Goal: Transaction & Acquisition: Purchase product/service

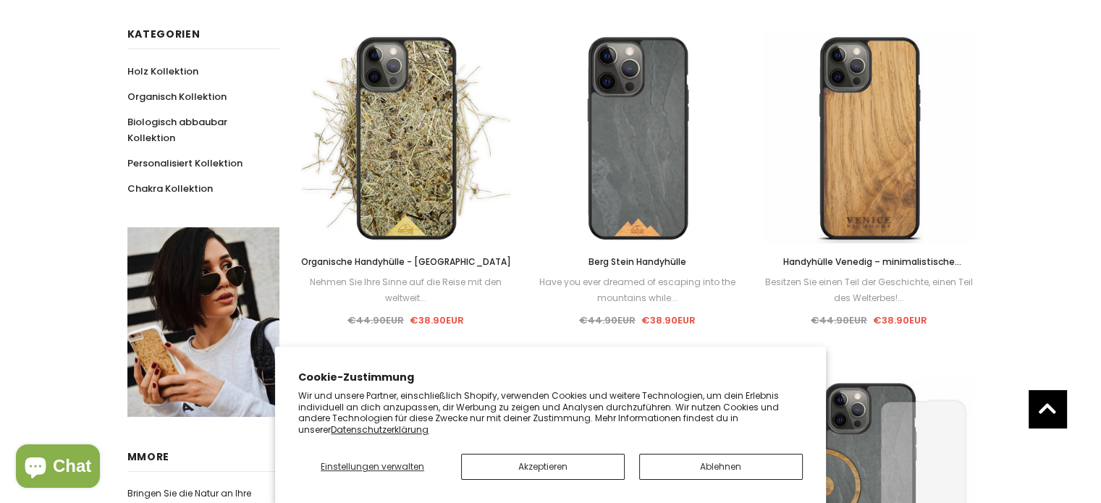
scroll to position [289, 0]
click at [897, 258] on span "Handyhülle Venedig – minimalistische Beschriftung" at bounding box center [872, 269] width 178 height 28
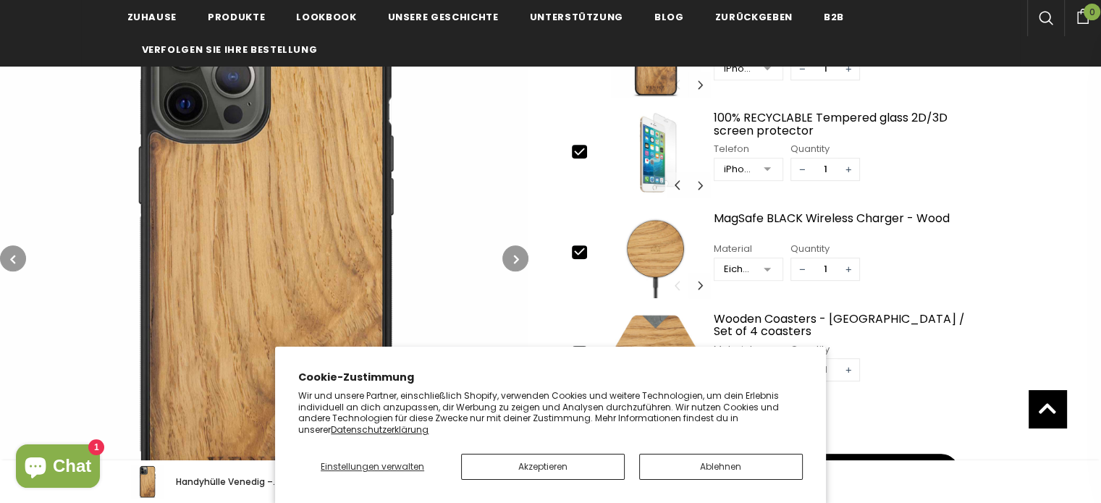
scroll to position [579, 0]
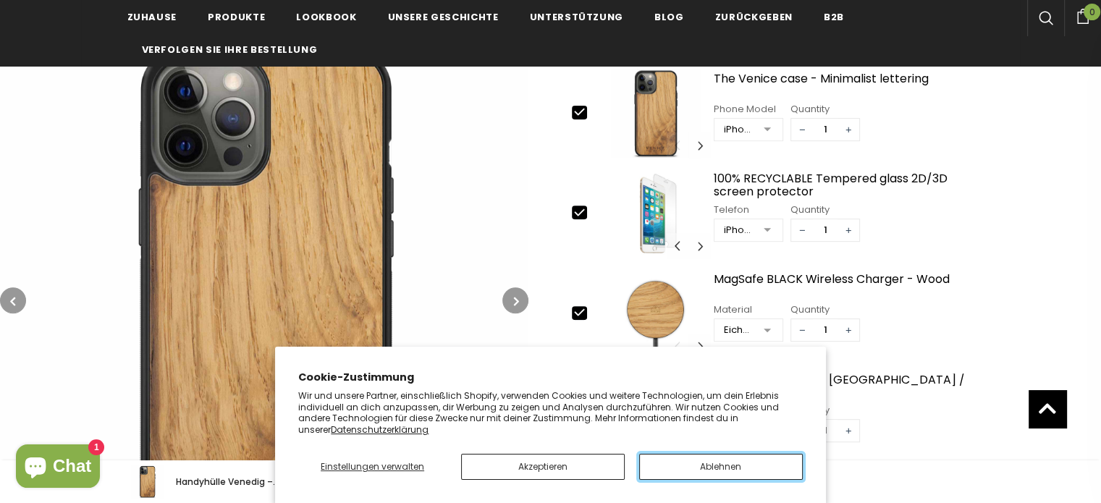
click at [706, 459] on button "Ablehnen" at bounding box center [721, 467] width 164 height 26
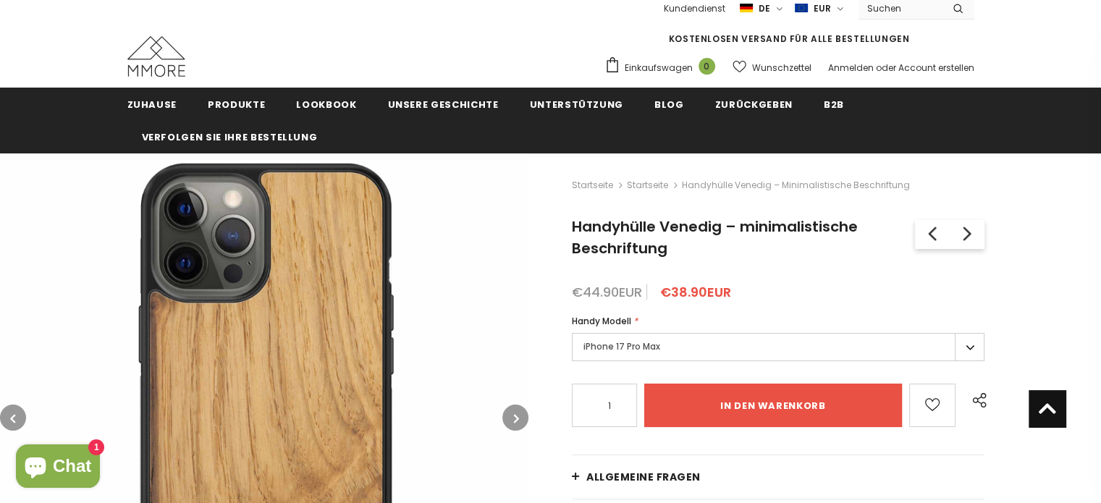
scroll to position [0, 0]
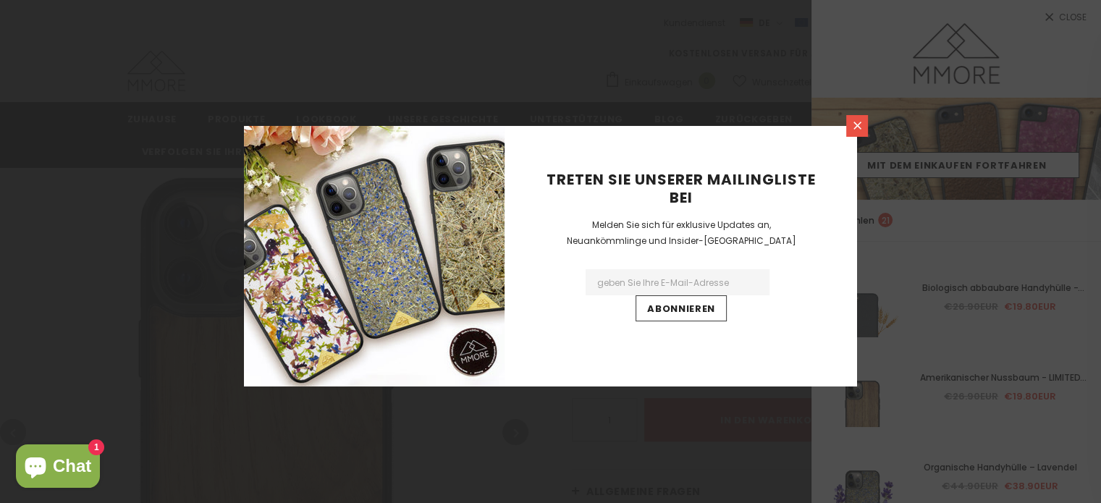
click at [856, 122] on icon at bounding box center [857, 125] width 12 height 12
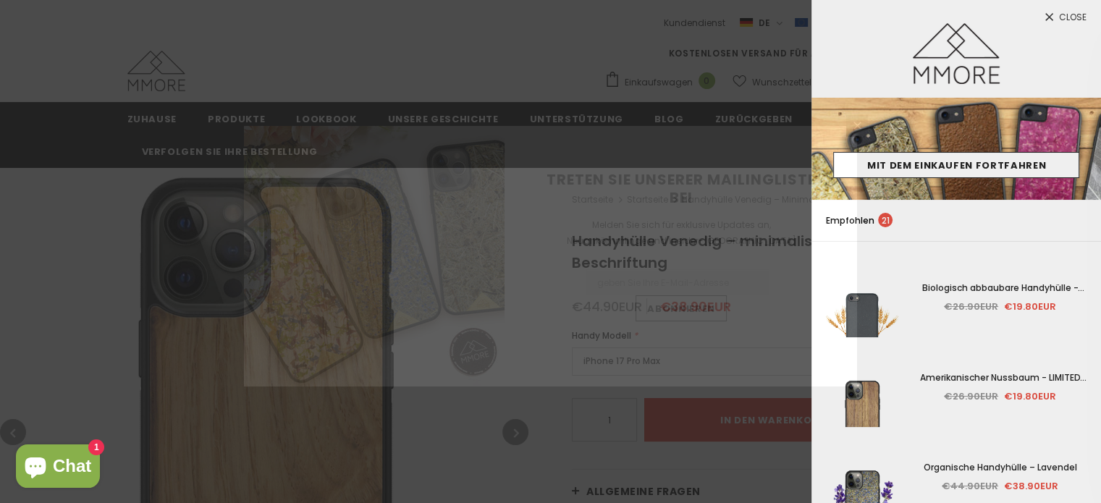
click at [1013, 377] on div "Treten Sie unserer Mailingliste bei Melden Sie sich für exklusive Updates an, N…" at bounding box center [550, 251] width 1101 height 503
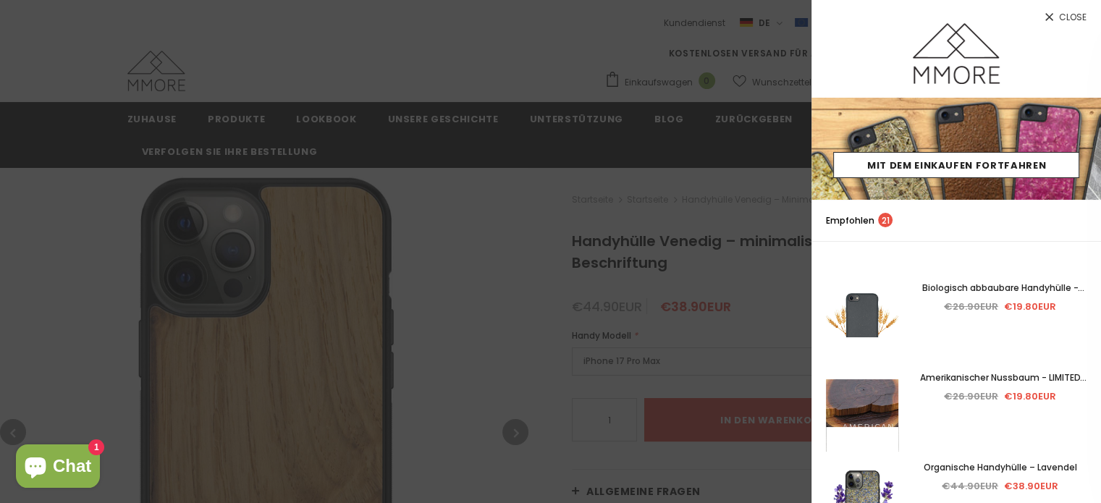
click at [858, 399] on img at bounding box center [862, 415] width 72 height 156
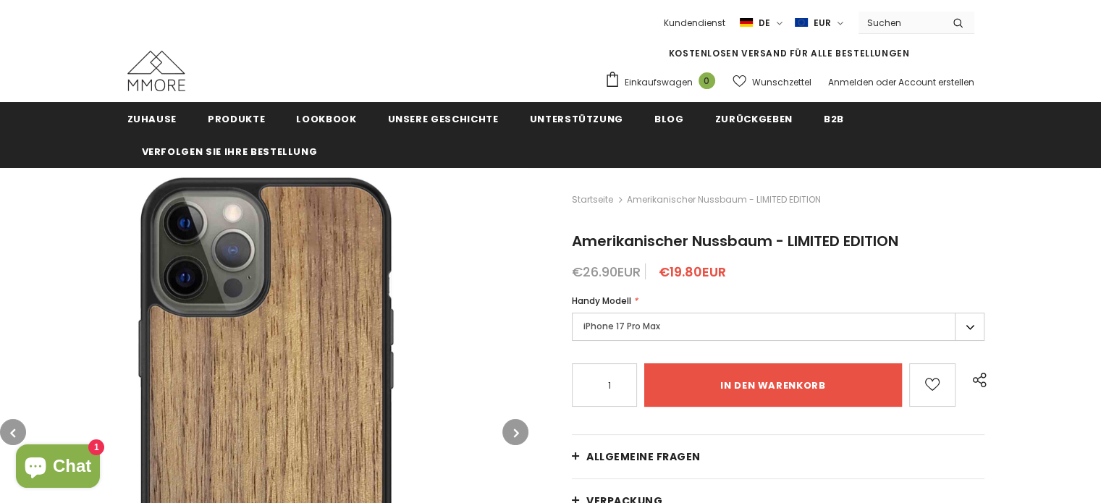
click at [706, 318] on label "iPhone 17 Pro Max" at bounding box center [778, 327] width 412 height 28
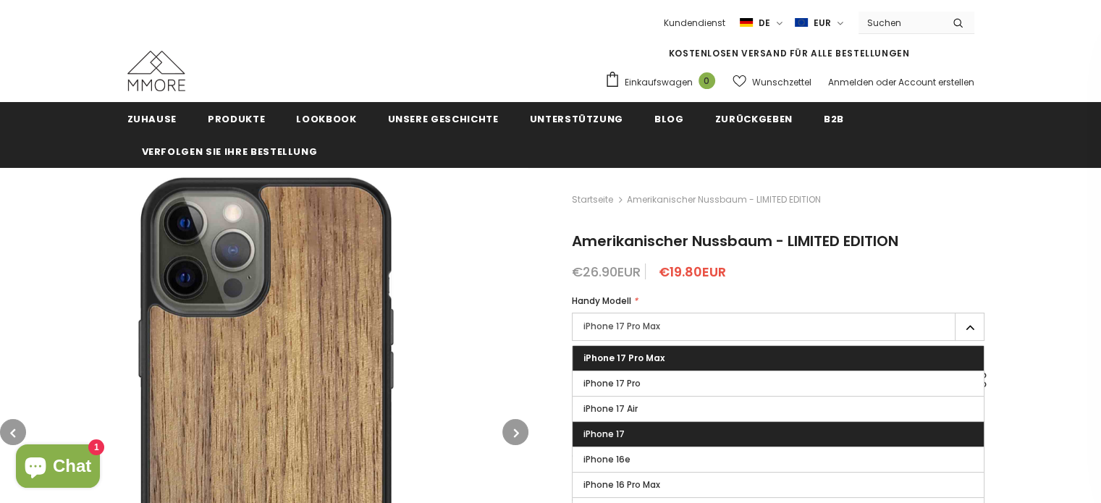
click at [647, 431] on label "iPhone 17" at bounding box center [777, 434] width 411 height 25
click at [0, 0] on input "iPhone 17" at bounding box center [0, 0] width 0 height 0
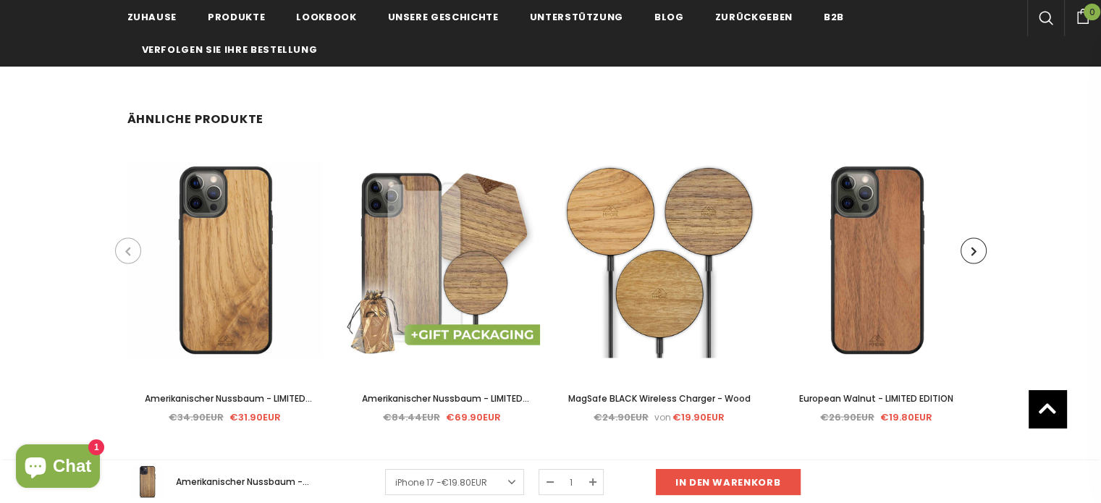
scroll to position [2894, 0]
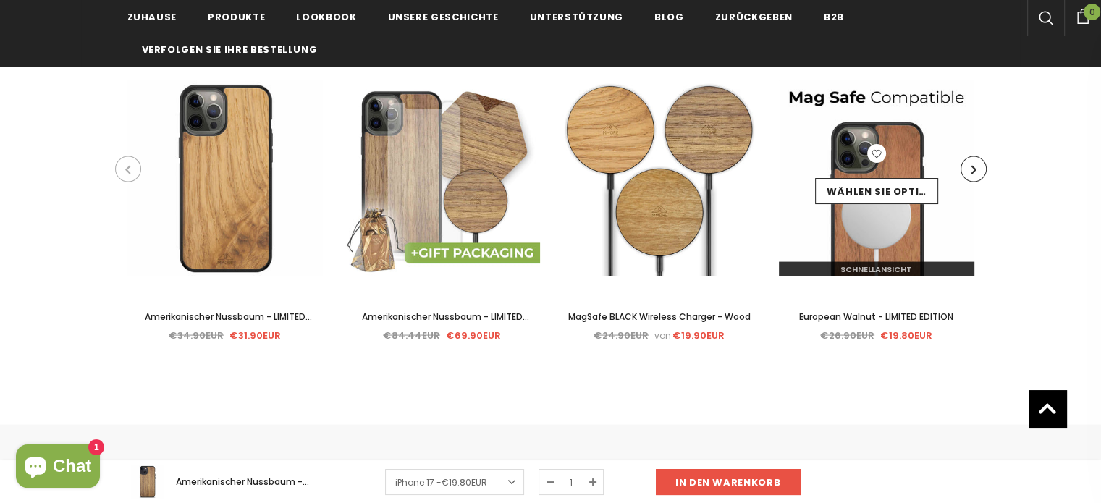
click at [914, 130] on img at bounding box center [876, 178] width 195 height 195
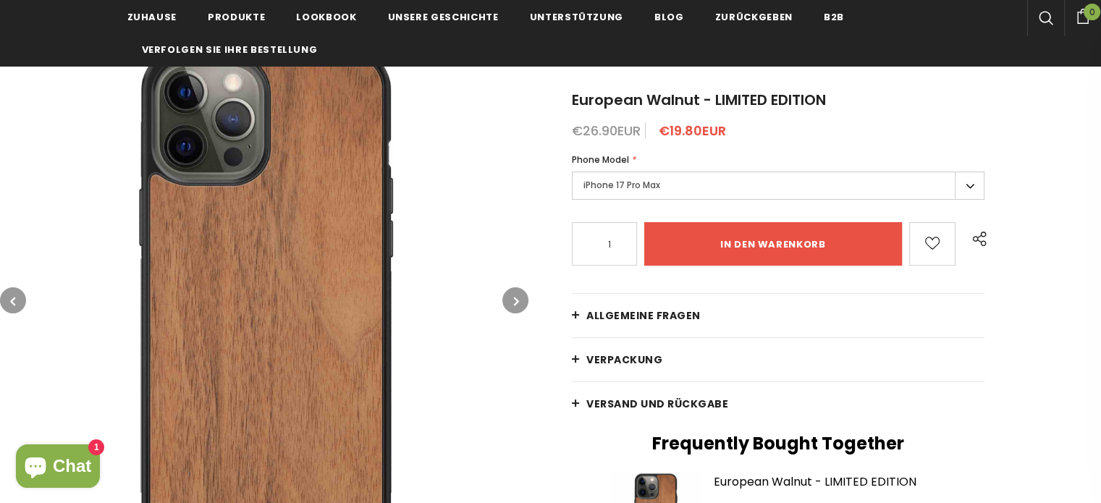
scroll to position [145, 0]
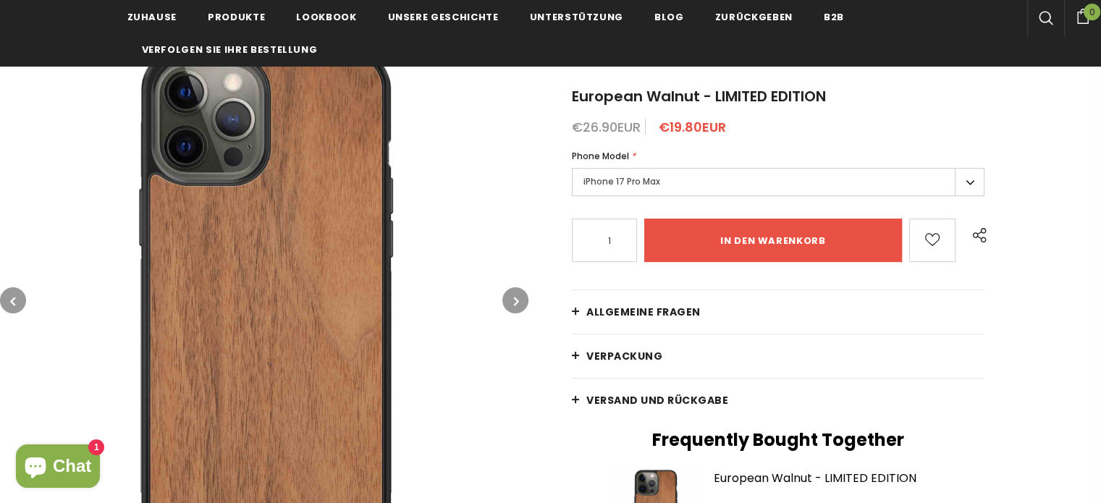
click at [723, 182] on label "iPhone 17 Pro Max" at bounding box center [778, 182] width 412 height 28
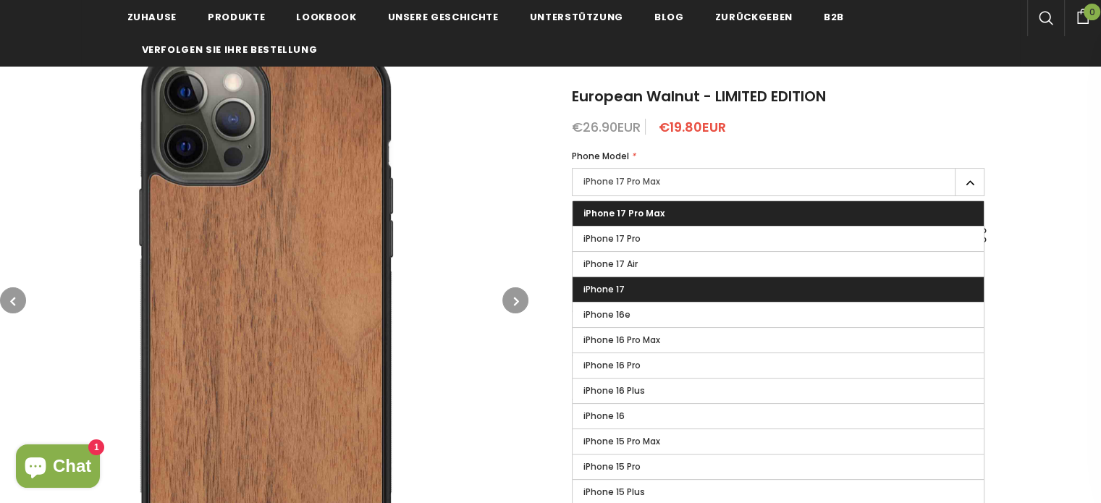
click at [698, 283] on label "iPhone 17" at bounding box center [777, 289] width 411 height 25
click at [0, 0] on input "iPhone 17" at bounding box center [0, 0] width 0 height 0
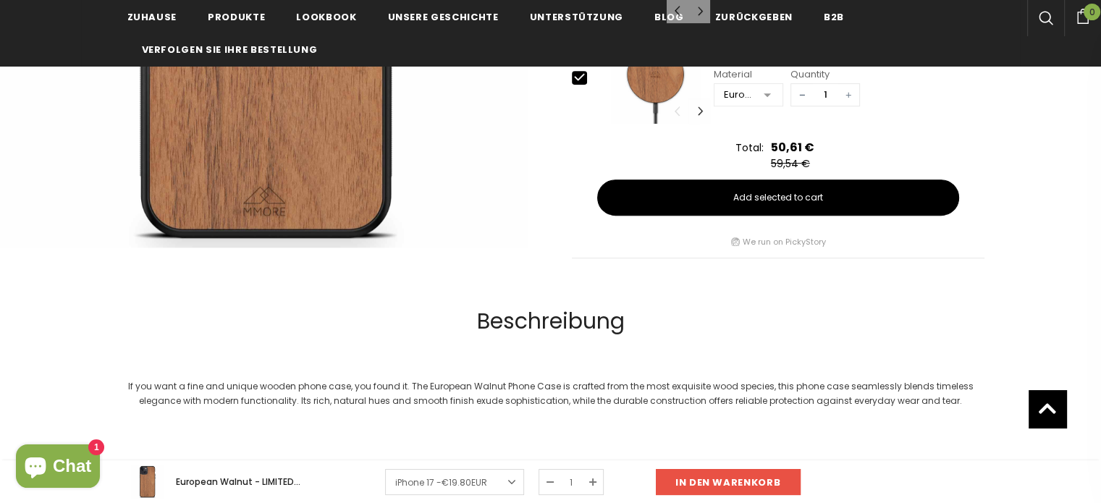
scroll to position [868, 0]
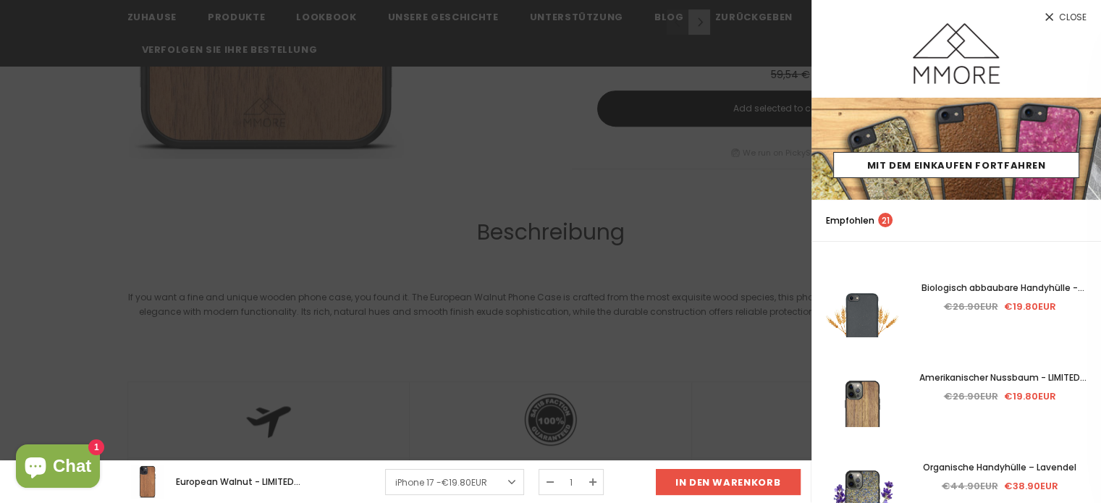
click at [645, 130] on div at bounding box center [550, 251] width 1101 height 503
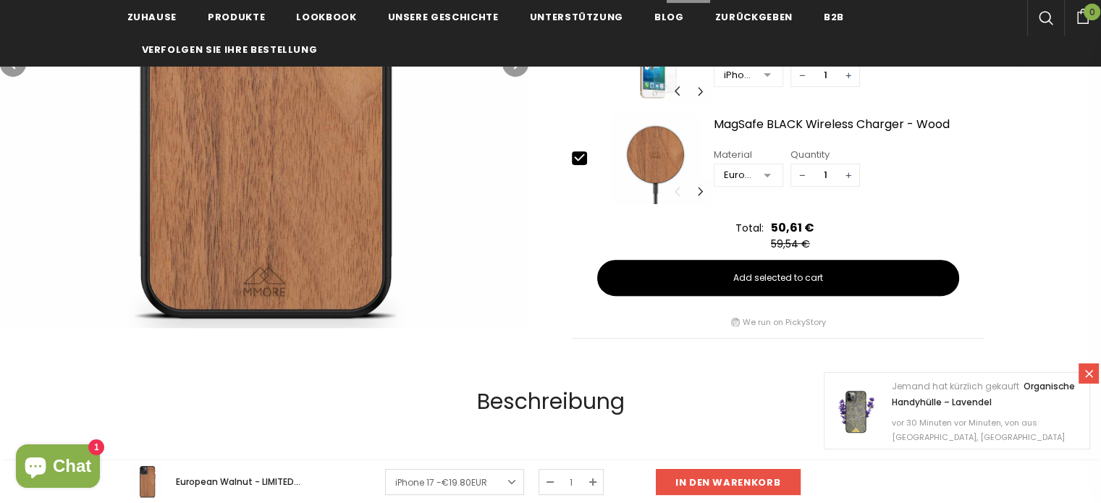
scroll to position [289, 0]
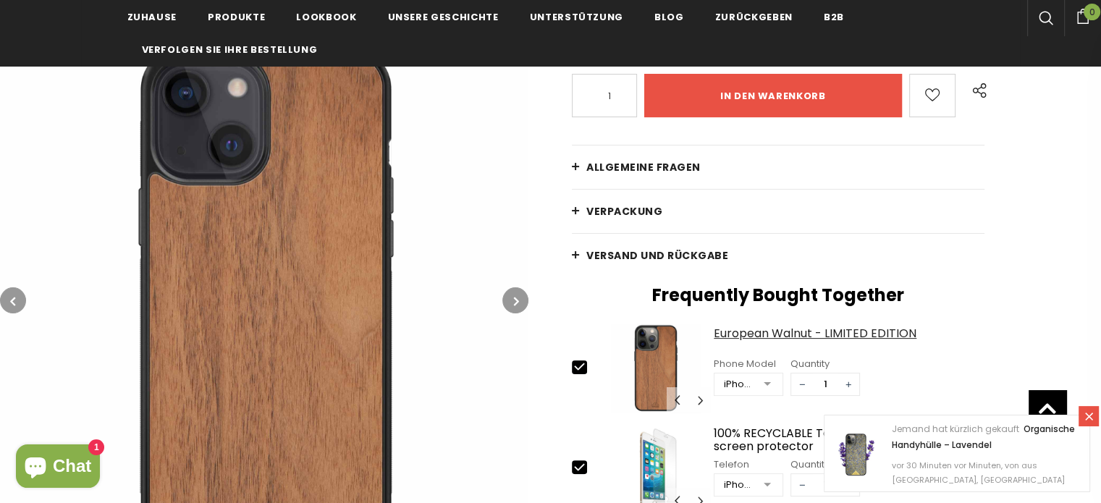
click at [762, 341] on div "European Walnut - LIMITED EDITION" at bounding box center [848, 339] width 271 height 25
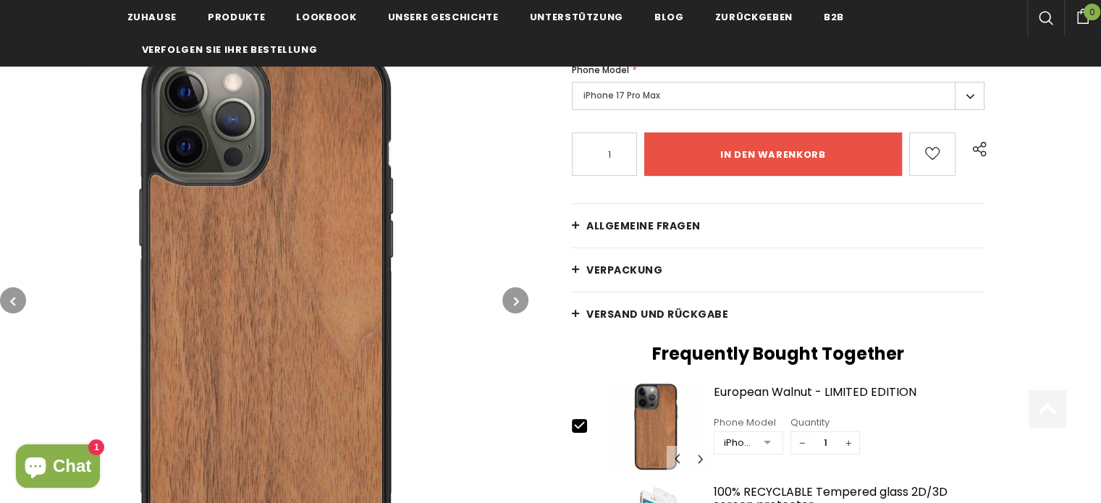
scroll to position [289, 0]
